Goal: Complete application form

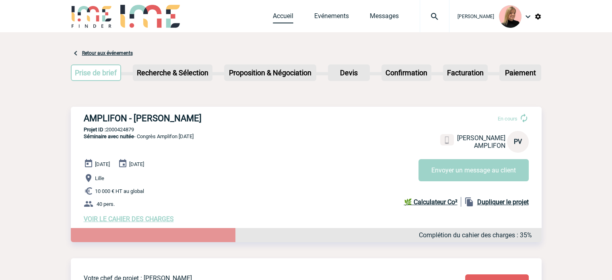
click at [290, 16] on link "Accueil" at bounding box center [283, 17] width 21 height 11
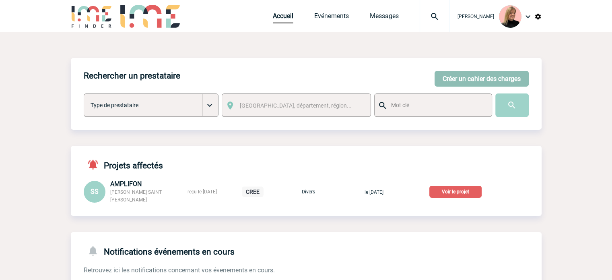
click at [459, 77] on button "Créer un cahier des charges" at bounding box center [481, 79] width 94 height 16
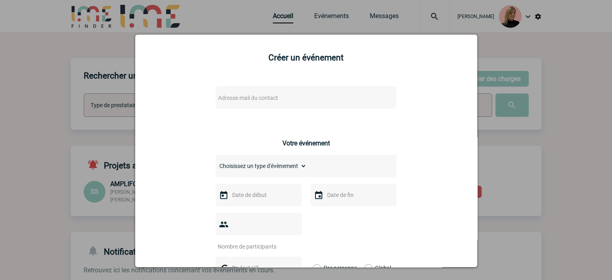
click at [275, 105] on div "Adresse mail du contact" at bounding box center [306, 97] width 181 height 23
click at [262, 99] on span "Adresse mail du contact" at bounding box center [248, 98] width 60 height 6
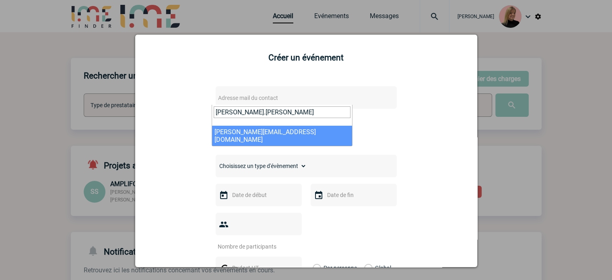
type input "pauline.val"
select select "130377"
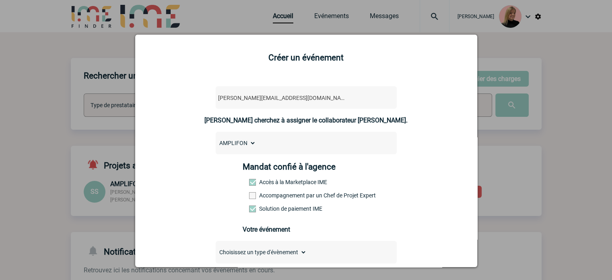
scroll to position [72, 0]
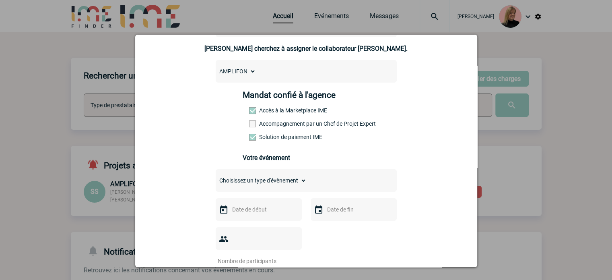
click at [272, 178] on select "Choisissez un type d'évènement Séminaire avec nuitée Séminaire sans nuitée Repa…" at bounding box center [261, 180] width 91 height 11
select select "1"
click at [216, 177] on select "Choisissez un type d'évènement Séminaire avec nuitée Séminaire sans nuitée Repa…" at bounding box center [261, 180] width 91 height 11
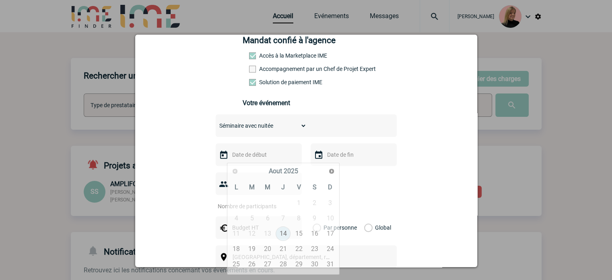
click at [257, 154] on input "text" at bounding box center [258, 154] width 56 height 10
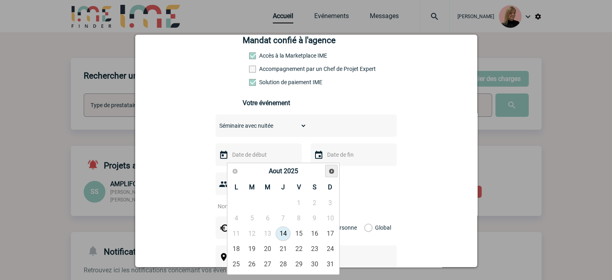
click at [327, 167] on link "Suivant" at bounding box center [331, 171] width 12 height 12
click at [328, 167] on link "Suivant" at bounding box center [331, 171] width 12 height 12
click at [270, 204] on link "1" at bounding box center [267, 202] width 15 height 14
type input "01-10-2025"
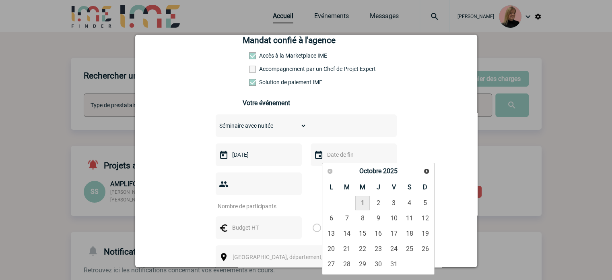
click at [336, 155] on input "text" at bounding box center [353, 154] width 56 height 10
click at [407, 200] on link "4" at bounding box center [409, 202] width 15 height 14
type input "04-10-2025"
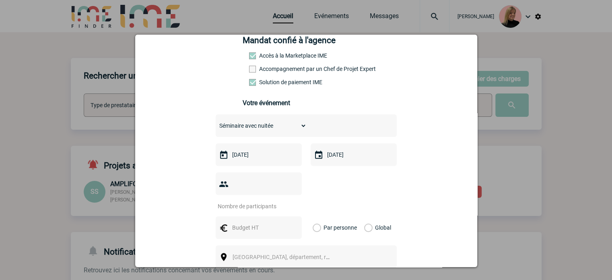
scroll to position [190, 0]
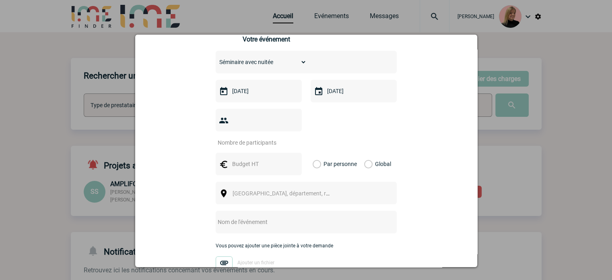
click at [276, 137] on input "number" at bounding box center [254, 142] width 76 height 10
type input "40"
click at [370, 152] on div "Global" at bounding box center [376, 163] width 27 height 23
click at [366, 152] on label "Global" at bounding box center [366, 163] width 5 height 23
click at [0, 0] on input "Global" at bounding box center [0, 0] width 0 height 0
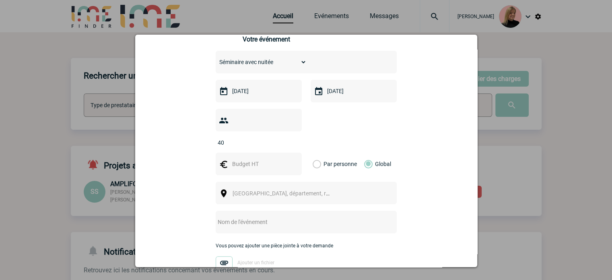
click at [285, 152] on div at bounding box center [259, 163] width 86 height 23
click at [262, 158] on input "text" at bounding box center [258, 163] width 56 height 10
type input "24000"
click at [315, 187] on span "Ville, département, région..." at bounding box center [284, 192] width 111 height 11
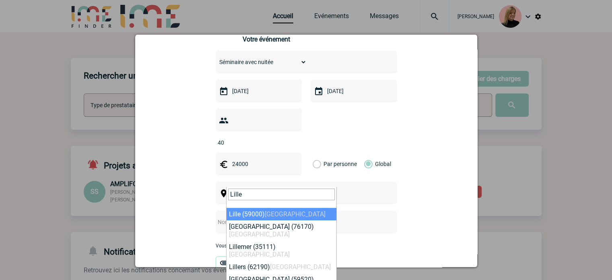
type input "Lille"
select select "15081"
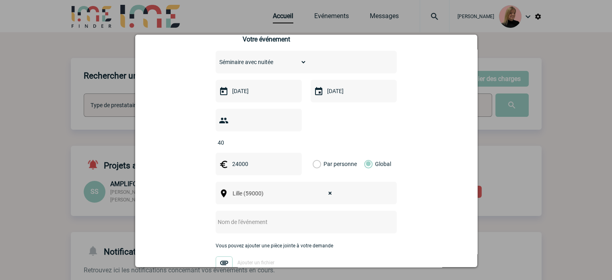
click at [267, 216] on input "text" at bounding box center [296, 221] width 160 height 10
paste input "Congrès SFORL"
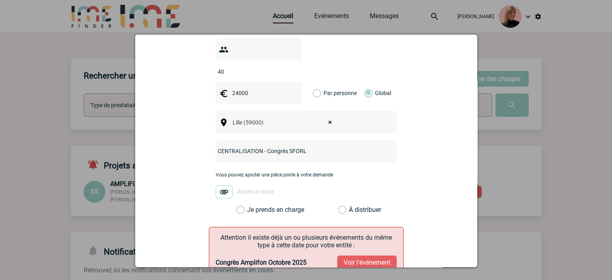
type input "CENTRALISATION - Congrès SFORL"
click at [346, 206] on label "À distribuer" at bounding box center [342, 210] width 8 height 8
click at [0, 0] on input "À distribuer" at bounding box center [0, 0] width 0 height 0
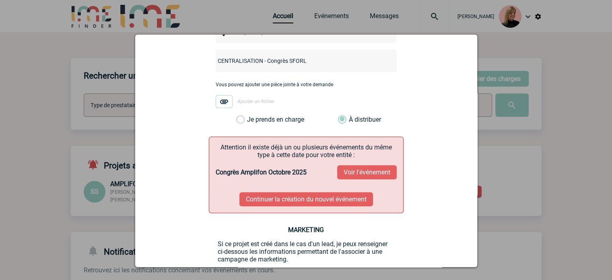
scroll to position [374, 0]
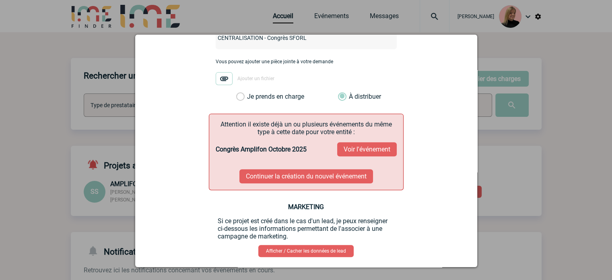
click at [331, 169] on button "Continuer la création du nouvel événement" at bounding box center [306, 176] width 134 height 14
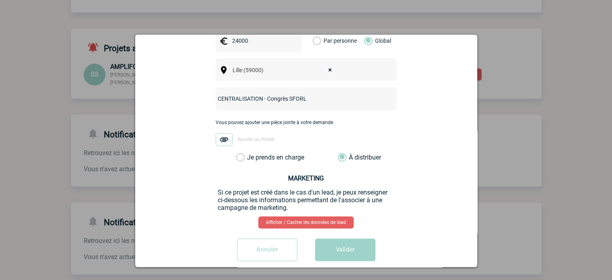
scroll to position [141, 0]
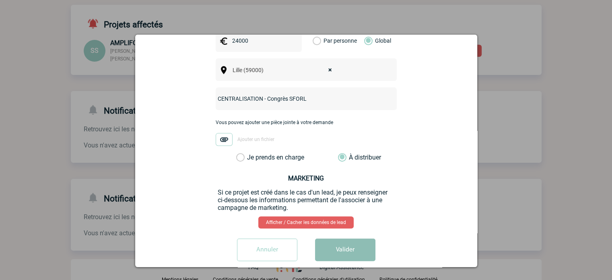
click at [350, 238] on button "Valider" at bounding box center [345, 249] width 60 height 23
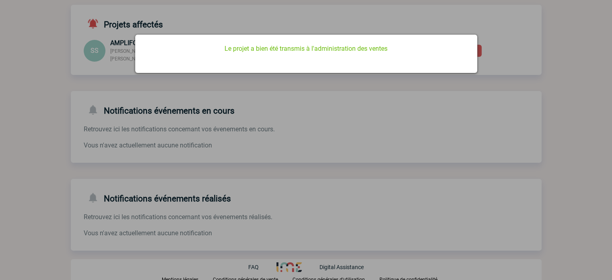
scroll to position [0, 0]
click at [386, 175] on div at bounding box center [306, 140] width 612 height 280
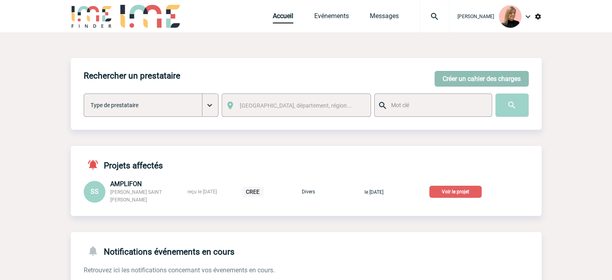
click at [446, 83] on button "Créer un cahier des charges" at bounding box center [481, 79] width 94 height 16
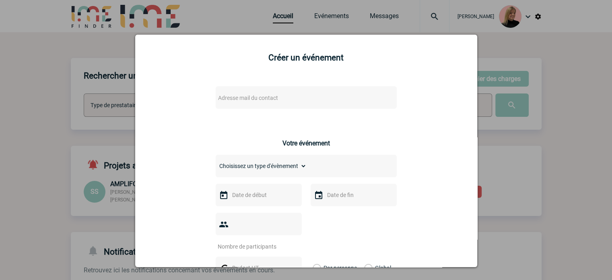
click at [255, 101] on span "Adresse mail du contact" at bounding box center [248, 98] width 60 height 6
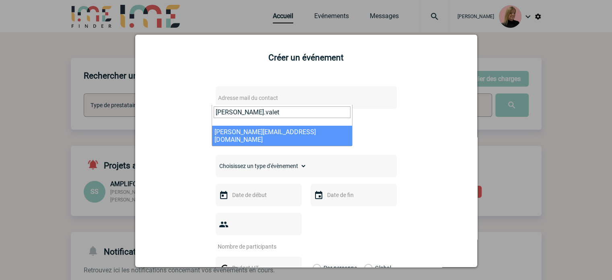
type input "pauline.valet"
select select "130377"
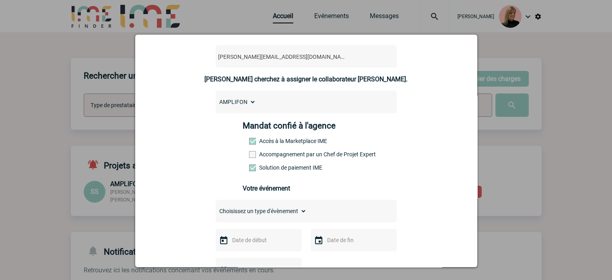
scroll to position [41, 0]
click at [272, 156] on label "Accompagnement par un Chef de Projet Expert" at bounding box center [266, 153] width 35 height 6
click at [0, 0] on input "Accompagnement par un Chef de Projet Expert" at bounding box center [0, 0] width 0 height 0
click at [286, 214] on select "Choisissez un type d'évènement Séminaire avec nuitée Séminaire sans nuitée Repa…" at bounding box center [261, 210] width 91 height 11
select select "3"
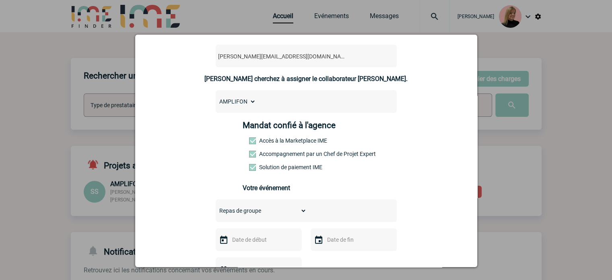
click at [216, 207] on select "Choisissez un type d'évènement Séminaire avec nuitée Séminaire sans nuitée Repa…" at bounding box center [261, 210] width 91 height 11
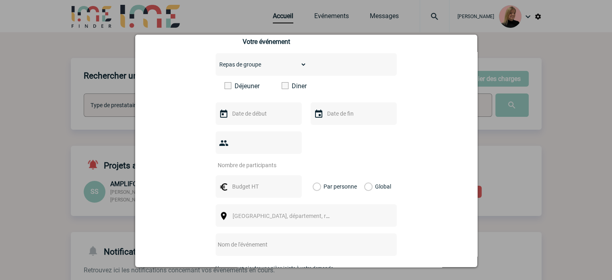
scroll to position [188, 0]
click at [282, 88] on span at bounding box center [285, 85] width 7 height 7
click at [0, 0] on input "Diner" at bounding box center [0, 0] width 0 height 0
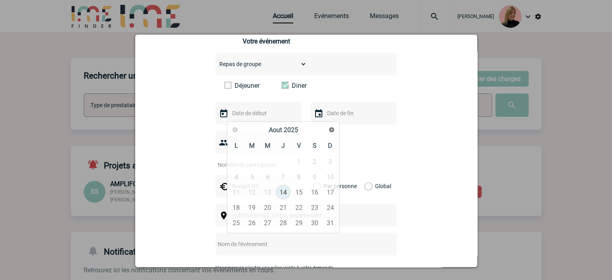
click at [251, 117] on input "text" at bounding box center [258, 113] width 56 height 10
click at [330, 131] on span "Suivant" at bounding box center [331, 129] width 6 height 6
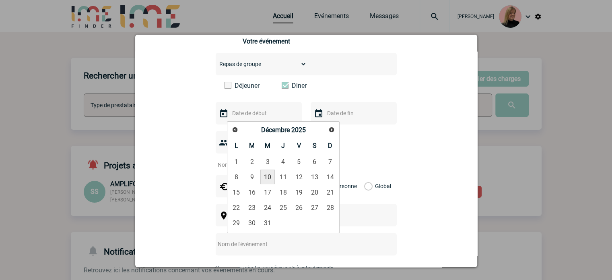
click at [268, 175] on link "10" at bounding box center [267, 176] width 15 height 14
type input "10-12-2025"
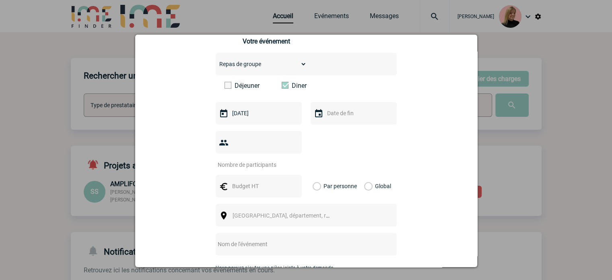
click at [255, 159] on input "number" at bounding box center [254, 164] width 76 height 10
type input "60"
click at [253, 181] on input "text" at bounding box center [258, 186] width 56 height 10
click at [366, 175] on label "Global" at bounding box center [366, 186] width 5 height 23
click at [0, 0] on input "Global" at bounding box center [0, 0] width 0 height 0
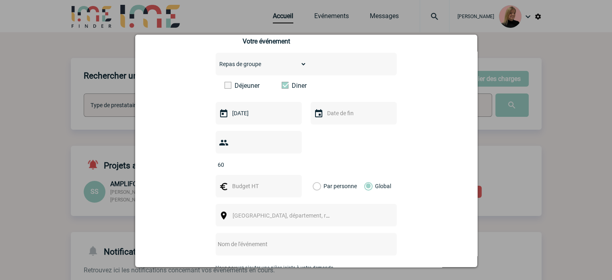
click at [238, 181] on input "text" at bounding box center [258, 186] width 56 height 10
type input "9000"
click at [279, 212] on span "Ville, département, région..." at bounding box center [288, 215] width 112 height 6
click at [257, 239] on input "text" at bounding box center [296, 244] width 160 height 10
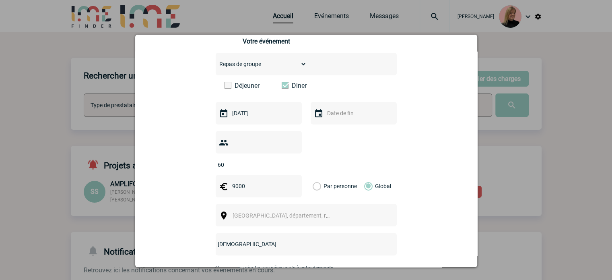
type input "Y"
type input "Think Tank 2025"
click at [260, 212] on span "Ville, département, région..." at bounding box center [288, 215] width 112 height 6
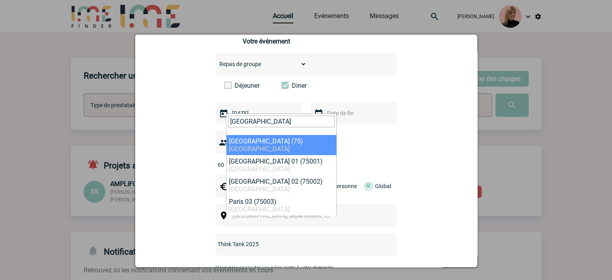
type input "paris"
select select "3"
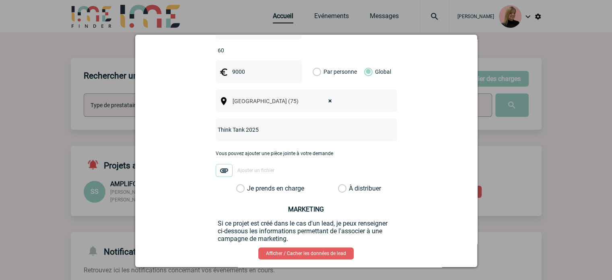
scroll to position [302, 0]
click at [346, 184] on label "À distribuer" at bounding box center [342, 188] width 8 height 8
click at [0, 0] on input "À distribuer" at bounding box center [0, 0] width 0 height 0
click at [258, 168] on span "Ajouter un fichier" at bounding box center [255, 171] width 37 height 6
click at [0, 0] on input "Ajouter un fichier" at bounding box center [0, 0] width 0 height 0
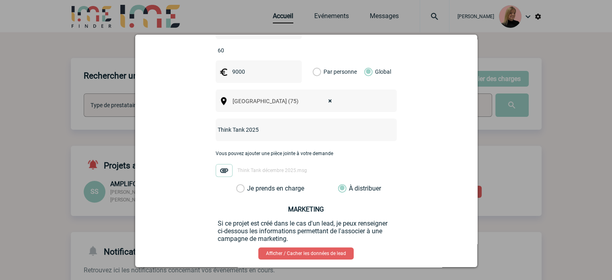
scroll to position [333, 0]
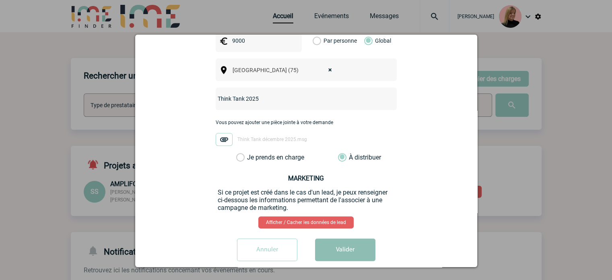
click at [335, 238] on button "Valider" at bounding box center [345, 249] width 60 height 23
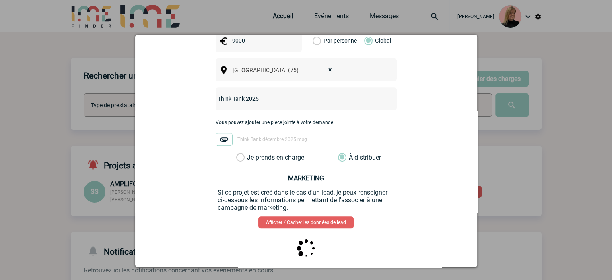
scroll to position [0, 0]
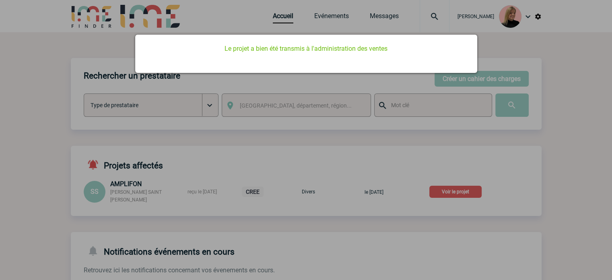
click at [335, 237] on div at bounding box center [306, 140] width 612 height 280
